Goal: Entertainment & Leisure: Consume media (video, audio)

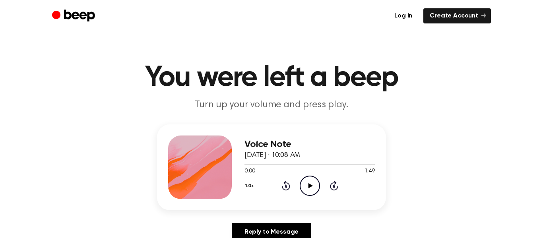
click at [315, 191] on icon "Play Audio" at bounding box center [310, 186] width 20 height 20
click at [311, 189] on icon "Play Audio" at bounding box center [310, 186] width 20 height 20
click at [304, 165] on div at bounding box center [309, 164] width 130 height 6
click at [312, 190] on icon "Play Audio" at bounding box center [310, 186] width 20 height 20
